Goal: Task Accomplishment & Management: Use online tool/utility

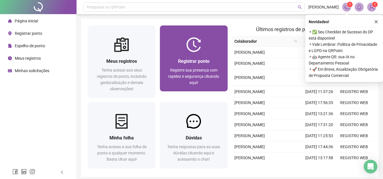
click at [176, 64] on div "Registrar ponto" at bounding box center [194, 61] width 54 height 7
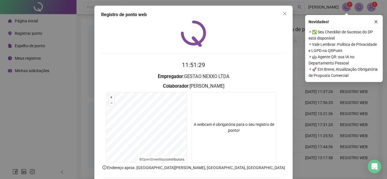
scroll to position [29, 0]
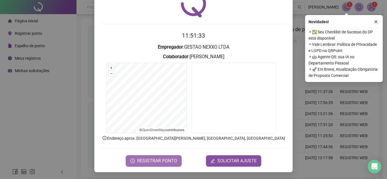
click at [141, 163] on span "REGISTRAR PONTO" at bounding box center [157, 161] width 40 height 7
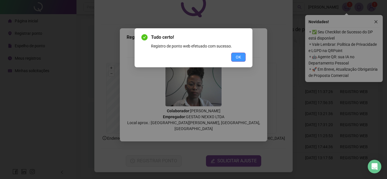
click at [242, 54] on button "OK" at bounding box center [238, 57] width 14 height 9
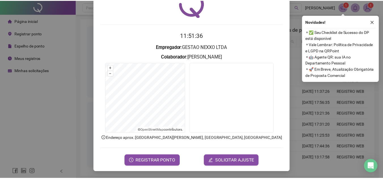
scroll to position [0, 0]
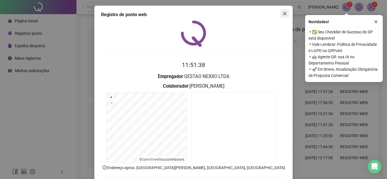
click at [283, 17] on button "Close" at bounding box center [284, 13] width 9 height 9
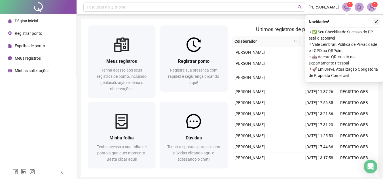
click at [378, 23] on icon "close" at bounding box center [376, 22] width 4 height 4
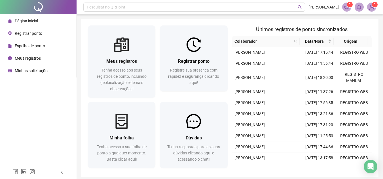
click at [347, 9] on icon "notification" at bounding box center [346, 7] width 5 height 5
